Goal: Task Accomplishment & Management: Complete application form

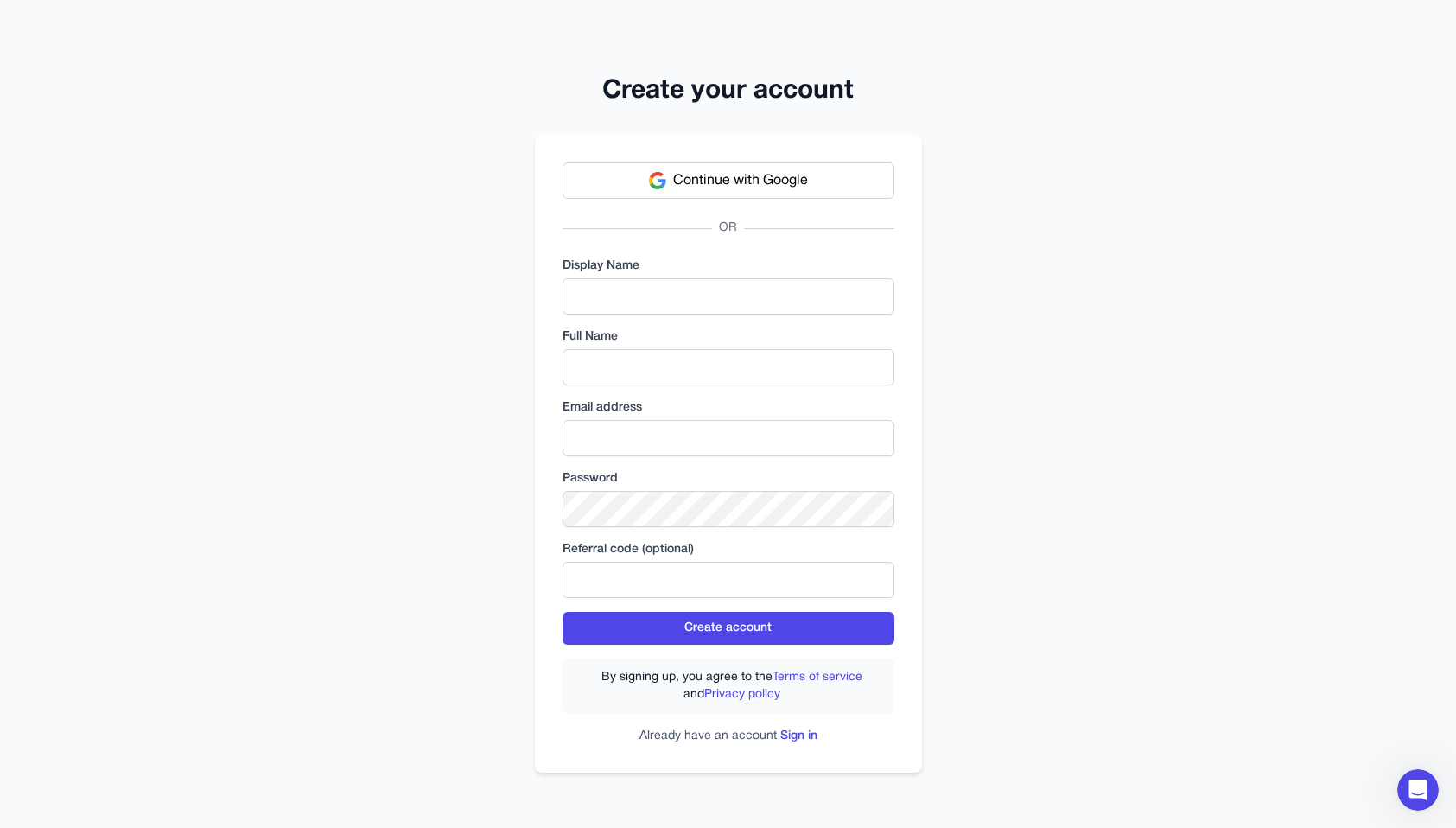
click at [490, 59] on div "Create your account Continue with Google OR Display Name Full Name Email addres…" at bounding box center [728, 414] width 1456 height 828
click at [342, 108] on div "Create your account Continue with Google OR Display Name Full Name Email addres…" at bounding box center [728, 414] width 1456 height 828
